Goal: Task Accomplishment & Management: Complete application form

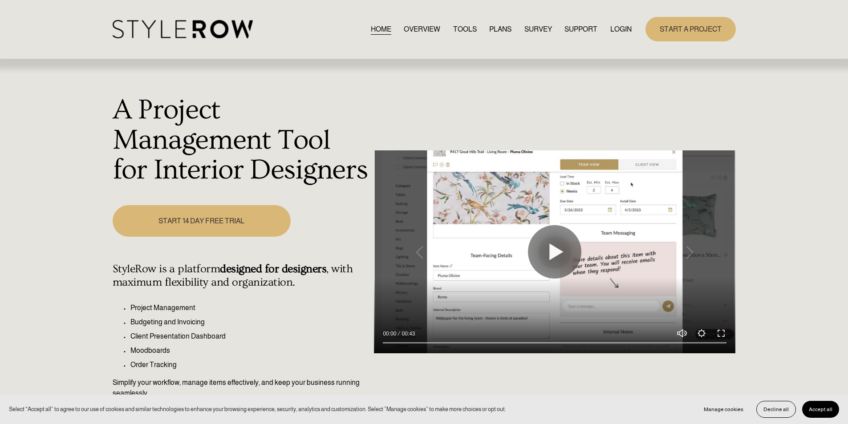
click at [614, 28] on link "LOGIN" at bounding box center [620, 29] width 21 height 12
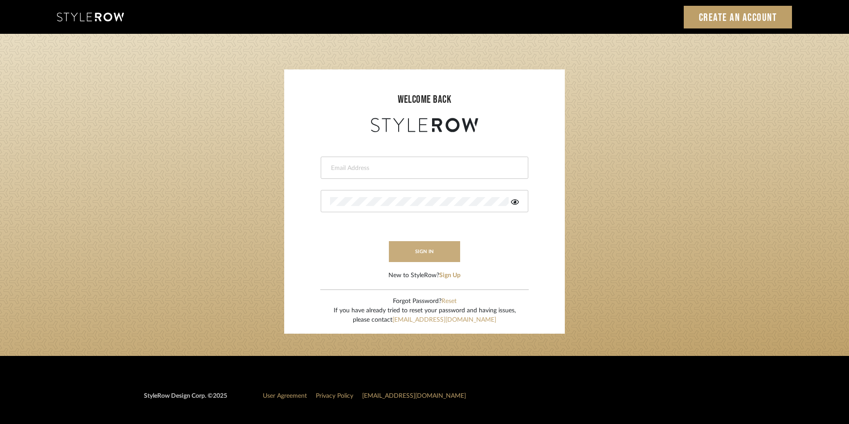
type input "latasha@roomerslimited.com"
click at [436, 256] on button "sign in" at bounding box center [424, 251] width 71 height 21
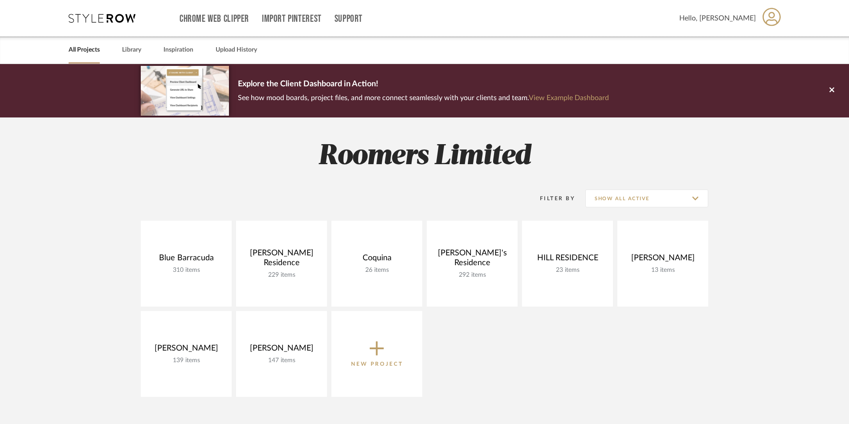
click at [386, 349] on span "New Project" at bounding box center [377, 353] width 52 height 29
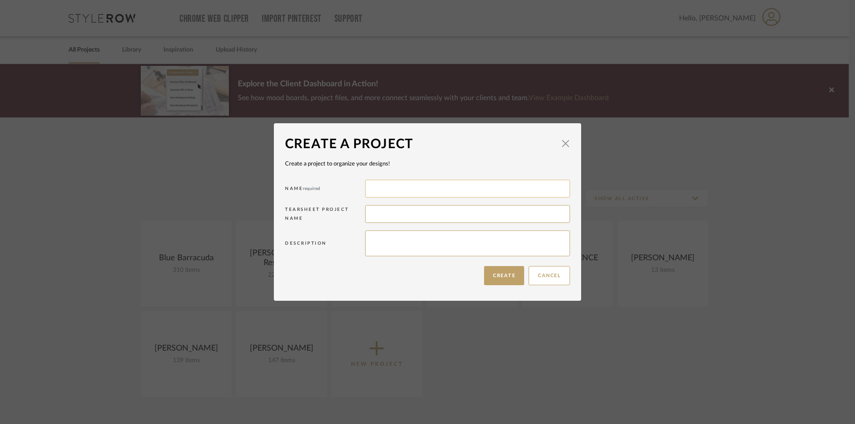
click at [398, 189] on input at bounding box center [467, 189] width 205 height 18
type input "Jimmy's AIP"
click at [404, 244] on textarea at bounding box center [467, 244] width 205 height 26
click at [408, 238] on textarea "Commercial ZProject" at bounding box center [467, 244] width 205 height 26
click at [439, 239] on textarea "Commercial Project" at bounding box center [467, 244] width 205 height 26
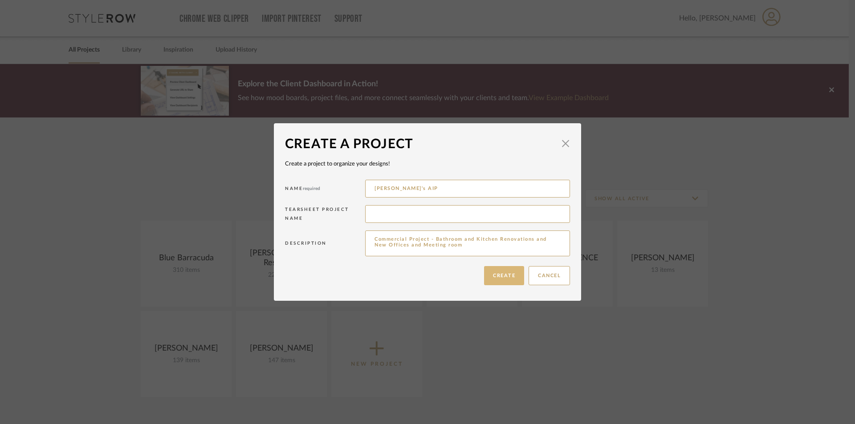
type textarea "Commercial Project - Bathroom and Kitchen Renovations and New Offices and Meeti…"
click at [505, 272] on button "Create" at bounding box center [504, 275] width 40 height 19
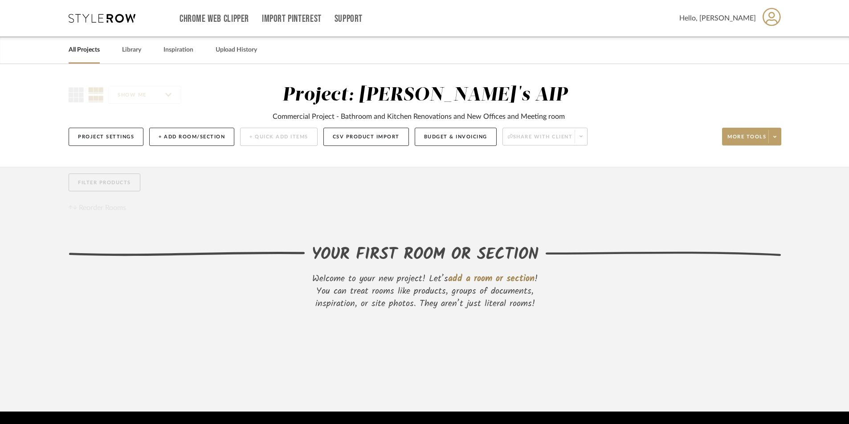
scroll to position [28, 0]
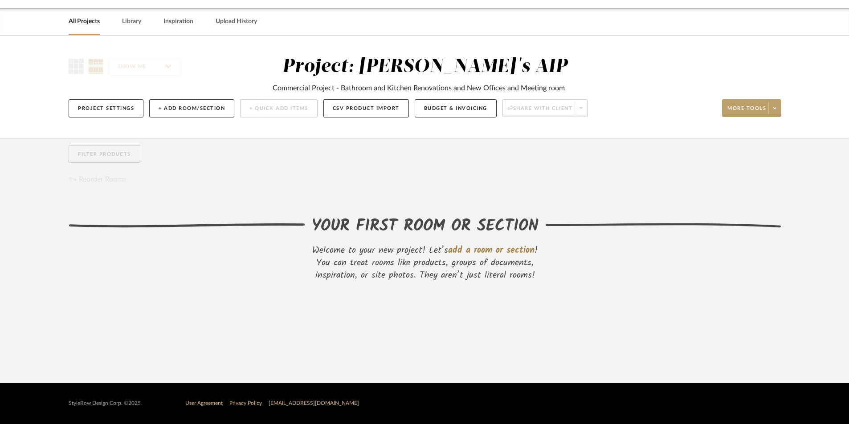
click at [490, 250] on span "add a room or section" at bounding box center [491, 251] width 86 height 14
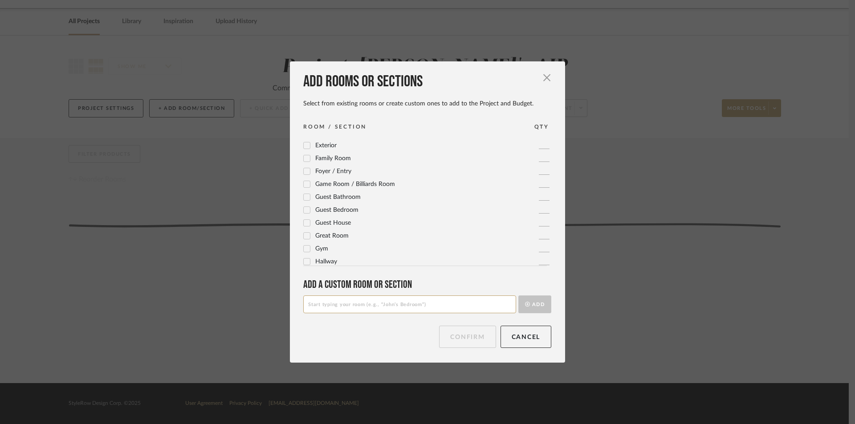
scroll to position [91, 0]
click at [460, 307] on input at bounding box center [409, 305] width 213 height 18
type input "Male Restroom"
click at [528, 299] on button "Add" at bounding box center [534, 305] width 33 height 18
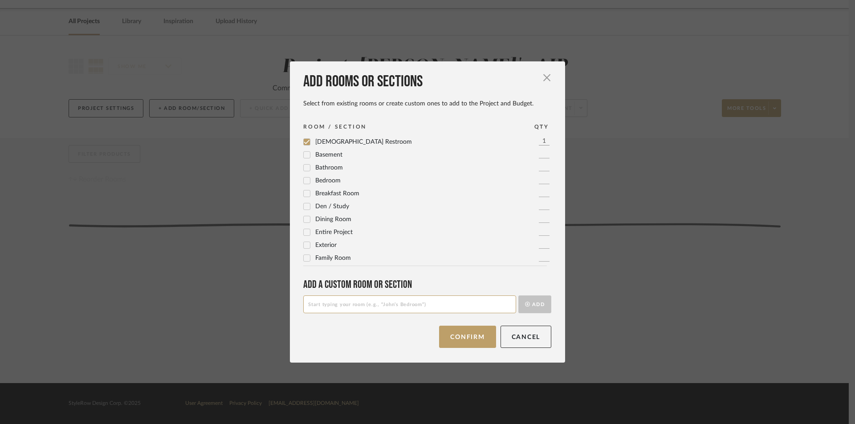
click at [330, 305] on input at bounding box center [409, 305] width 213 height 18
type input "Female Restroom"
click at [539, 305] on button "Add" at bounding box center [534, 305] width 33 height 18
click at [457, 305] on input at bounding box center [409, 305] width 213 height 18
type input "Staff Restrooms"
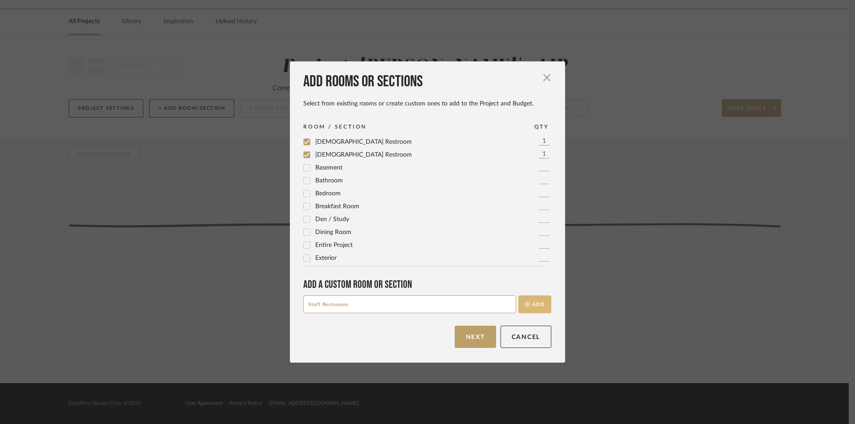
click at [527, 302] on button "Add" at bounding box center [534, 305] width 33 height 18
click at [408, 311] on input at bounding box center [409, 305] width 213 height 18
type input "Staff Kitchen"
click at [529, 302] on button "Add" at bounding box center [534, 305] width 33 height 18
click at [463, 306] on input at bounding box center [409, 305] width 213 height 18
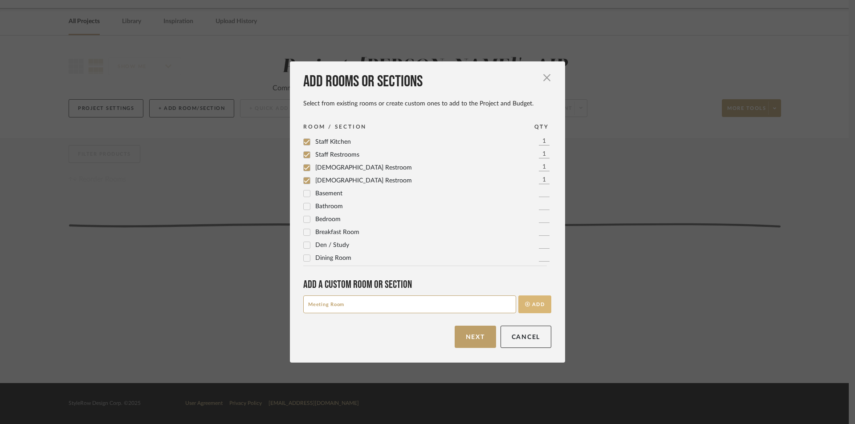
type input "Meeting Room"
click at [536, 303] on button "Add" at bounding box center [534, 305] width 33 height 18
click at [387, 302] on input at bounding box center [409, 305] width 213 height 18
type input "Offices"
click at [535, 304] on button "Add" at bounding box center [534, 305] width 33 height 18
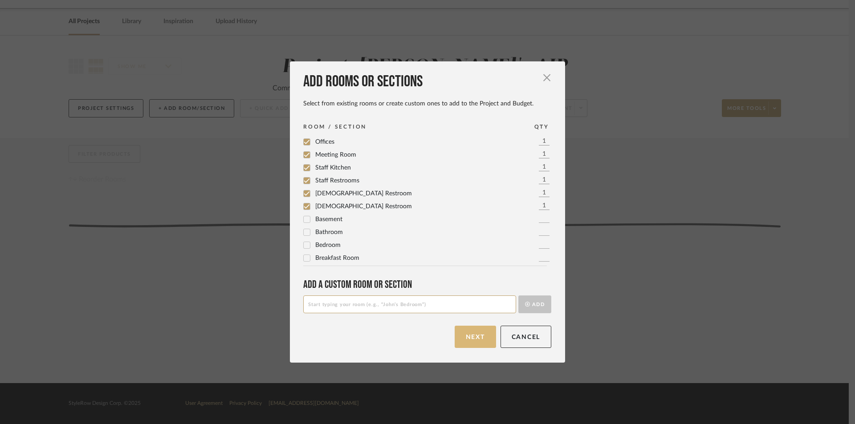
click at [460, 335] on button "Next" at bounding box center [475, 337] width 41 height 22
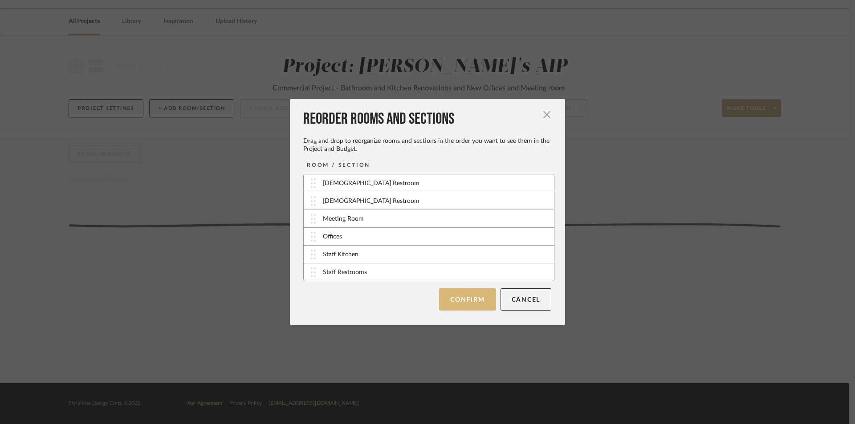
click at [465, 302] on button "Confirm" at bounding box center [467, 299] width 57 height 22
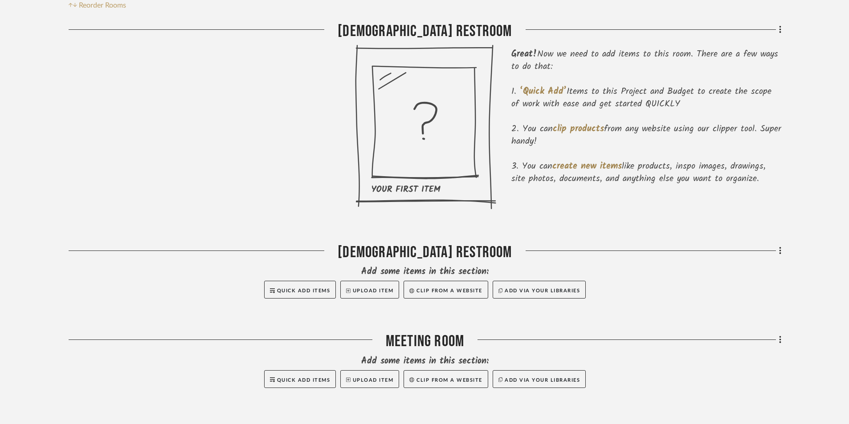
scroll to position [251, 0]
